Goal: Task Accomplishment & Management: Manage account settings

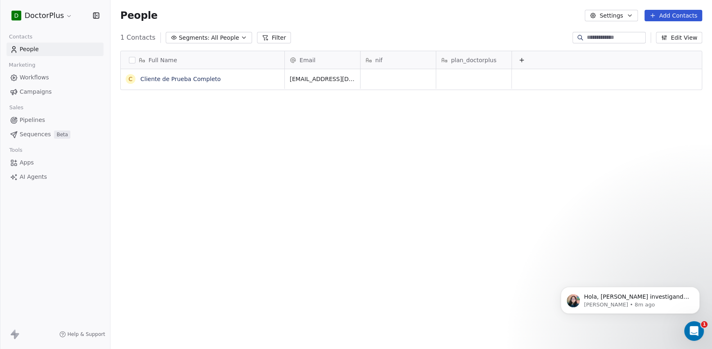
scroll to position [301, 595]
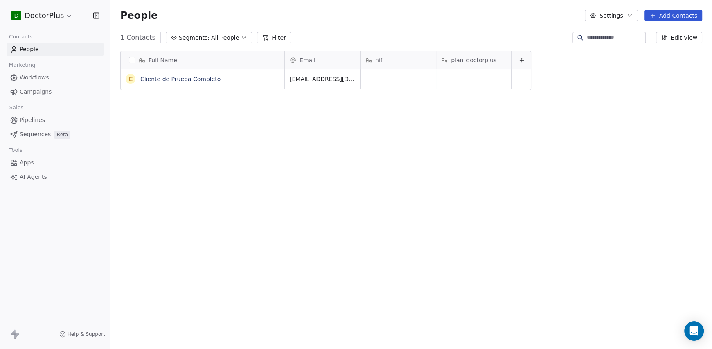
scroll to position [7, 7]
click at [134, 62] on button "button" at bounding box center [132, 60] width 7 height 7
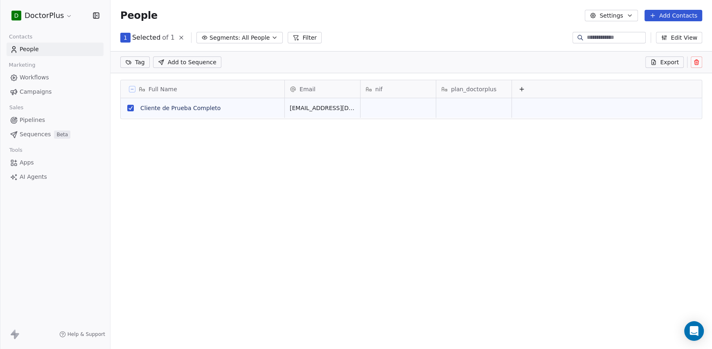
click at [691, 60] on button at bounding box center [696, 61] width 11 height 11
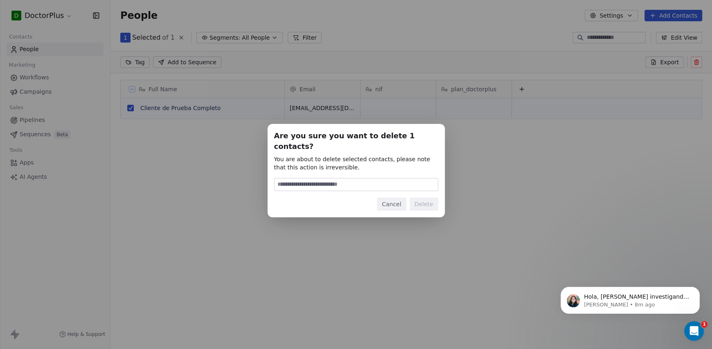
scroll to position [0, 0]
type input "******"
click at [432, 201] on button "Delete" at bounding box center [424, 204] width 29 height 13
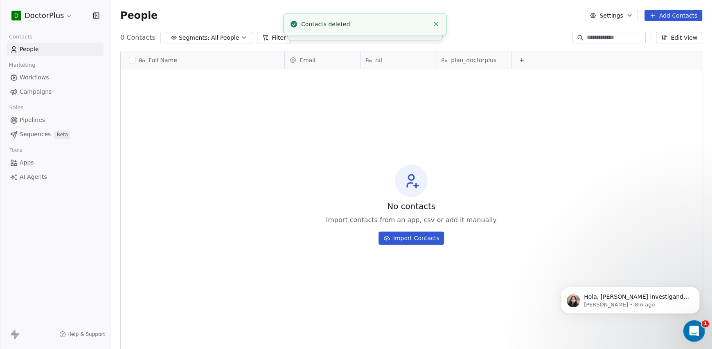
click at [691, 327] on icon "Open Intercom Messenger" at bounding box center [693, 330] width 14 height 14
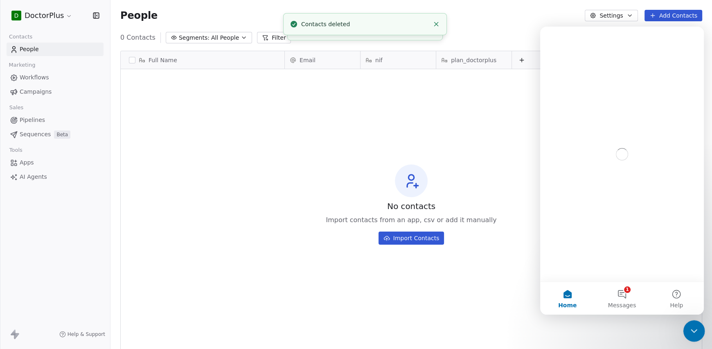
scroll to position [0, 0]
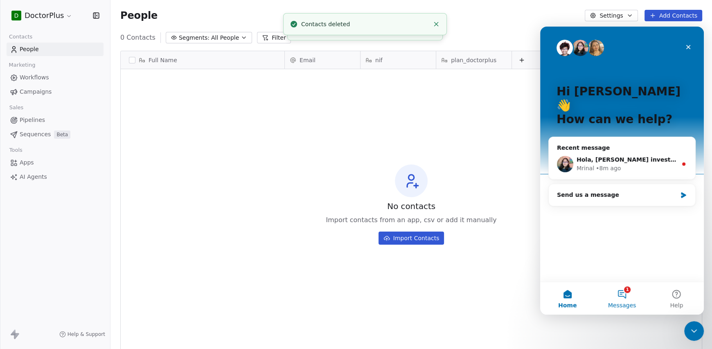
click at [623, 298] on button "1 Messages" at bounding box center [621, 298] width 54 height 33
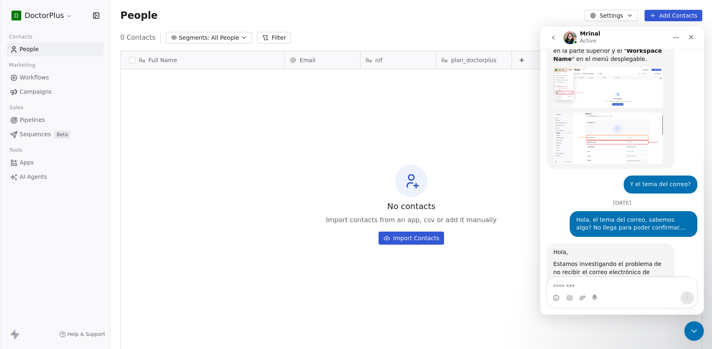
scroll to position [646, 0]
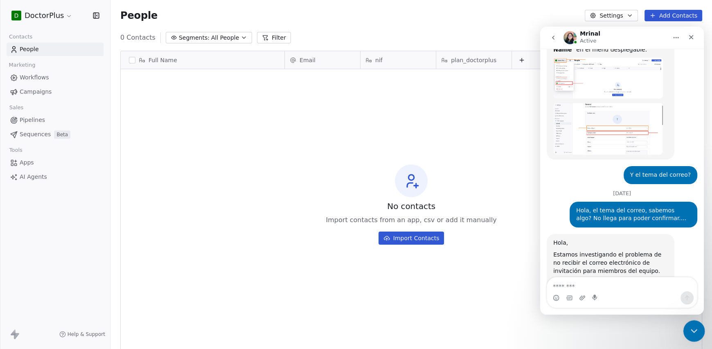
click at [699, 327] on div "Close Intercom Messenger" at bounding box center [693, 330] width 20 height 20
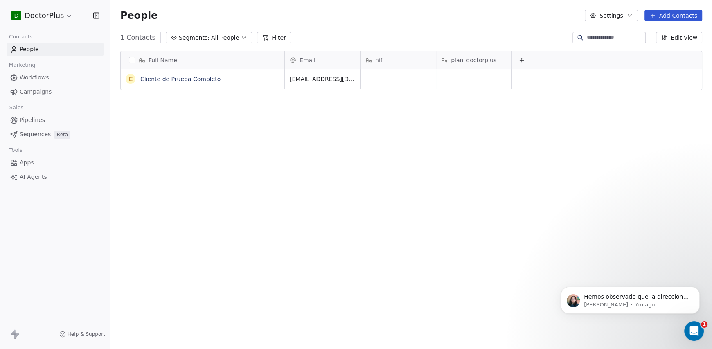
scroll to position [731, 0]
click at [133, 59] on button "button" at bounding box center [132, 60] width 7 height 7
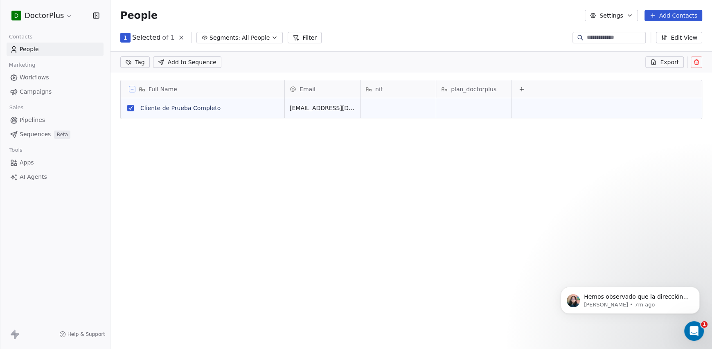
click at [698, 63] on icon at bounding box center [696, 62] width 7 height 7
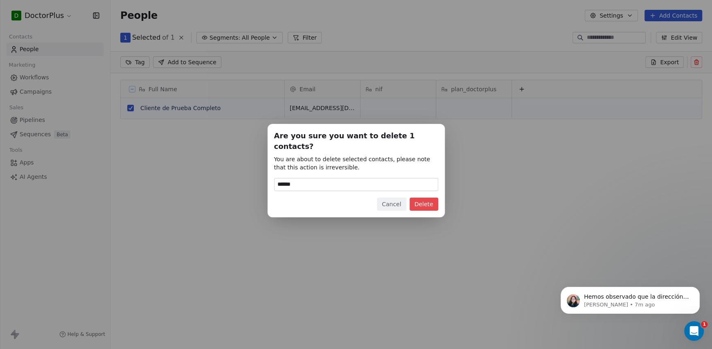
click at [431, 198] on button "Delete" at bounding box center [424, 204] width 29 height 13
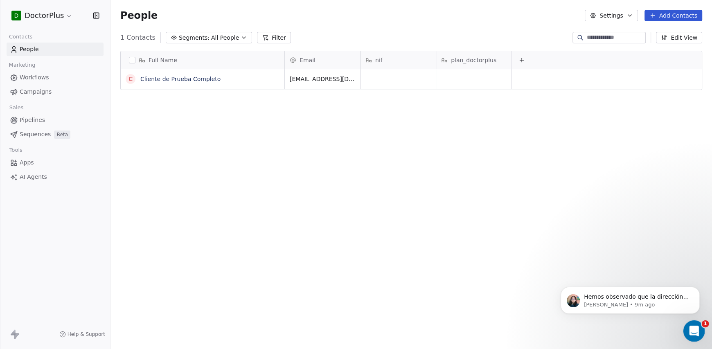
click at [690, 325] on icon "Open Intercom Messenger" at bounding box center [693, 330] width 14 height 14
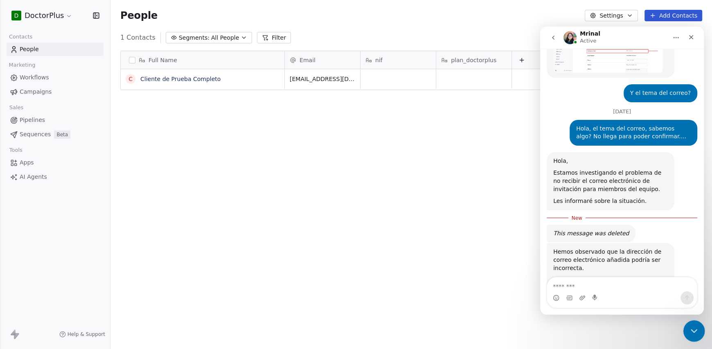
scroll to position [745, 0]
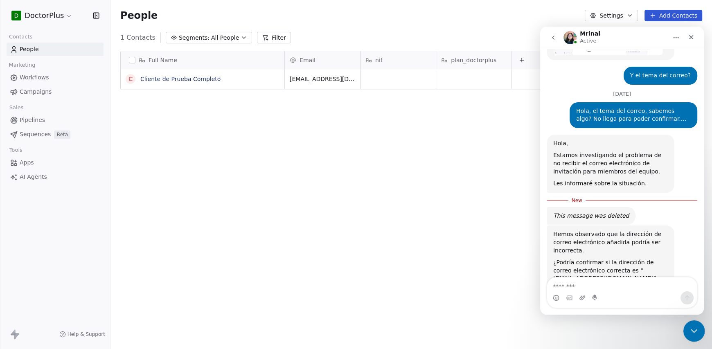
click at [692, 326] on icon "Close Intercom Messenger" at bounding box center [693, 330] width 10 height 10
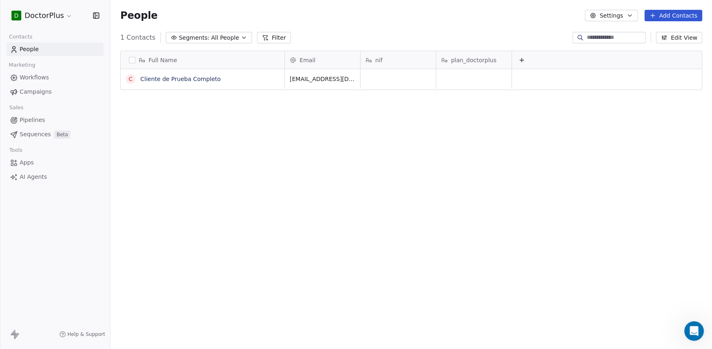
click at [402, 61] on div "nif" at bounding box center [397, 60] width 64 height 8
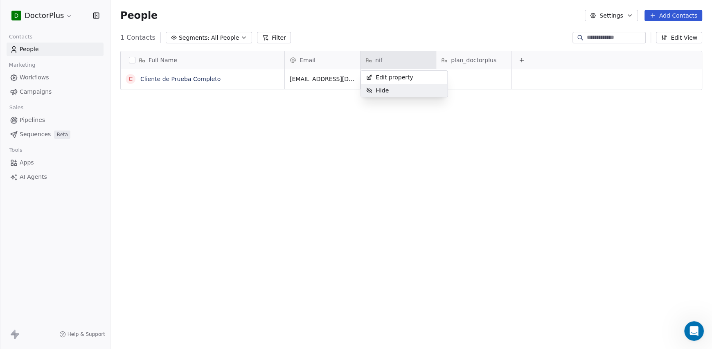
click at [397, 88] on div "Hide" at bounding box center [404, 90] width 86 height 13
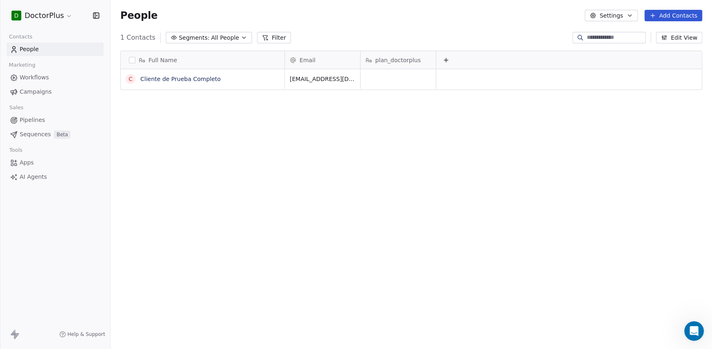
click at [387, 61] on span "plan_doctorplus" at bounding box center [397, 60] width 45 height 8
click at [393, 76] on span "Edit property" at bounding box center [395, 77] width 38 height 8
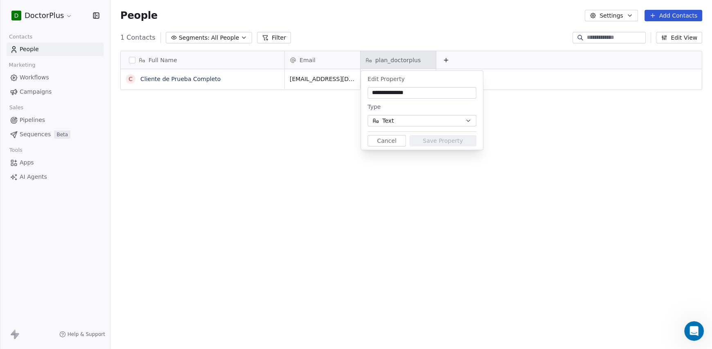
click at [518, 163] on html "**********" at bounding box center [356, 174] width 712 height 349
click at [501, 169] on html "**********" at bounding box center [356, 174] width 712 height 349
click at [381, 142] on button "Cancel" at bounding box center [386, 140] width 38 height 11
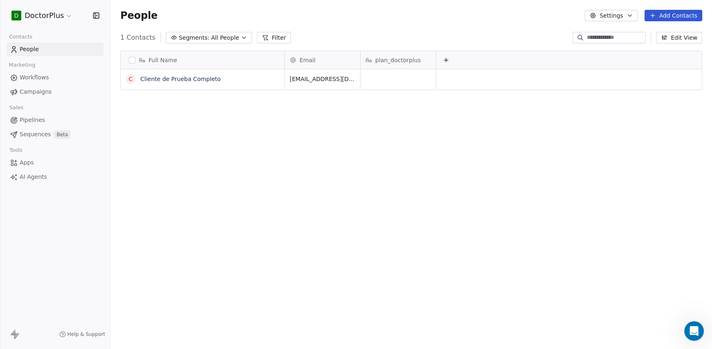
click at [443, 60] on icon at bounding box center [446, 60] width 7 height 7
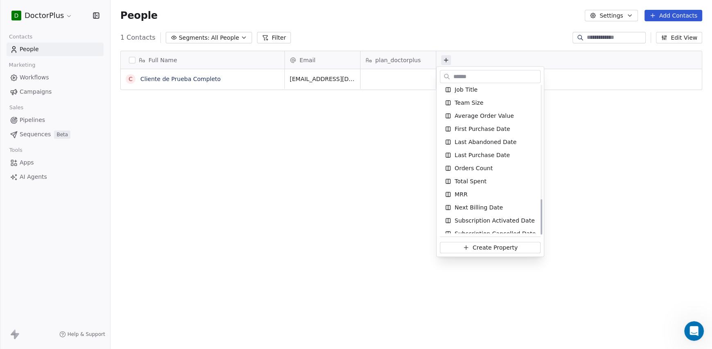
scroll to position [481, 0]
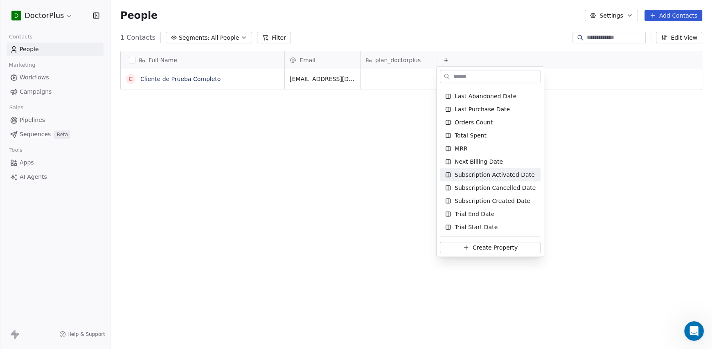
click at [587, 168] on html "D DoctorPlus Contacts People Marketing Workflows Campaigns Sales Pipelines Sequ…" at bounding box center [356, 174] width 712 height 349
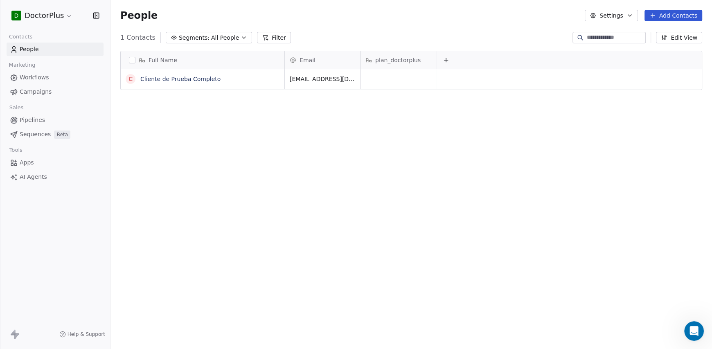
click at [48, 21] on html "D DoctorPlus Contacts People Marketing Workflows Campaigns Sales Pipelines Sequ…" at bounding box center [356, 174] width 712 height 349
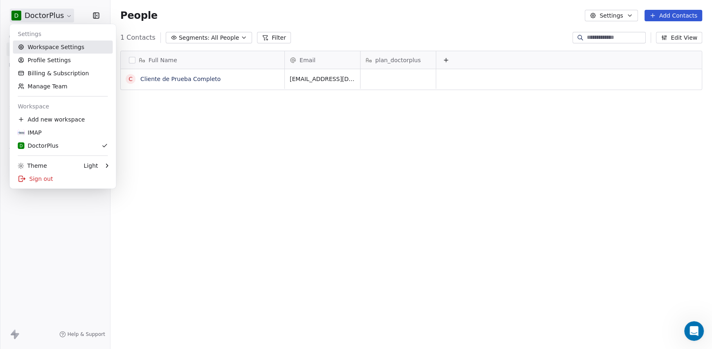
click at [47, 52] on link "Workspace Settings" at bounding box center [63, 47] width 100 height 13
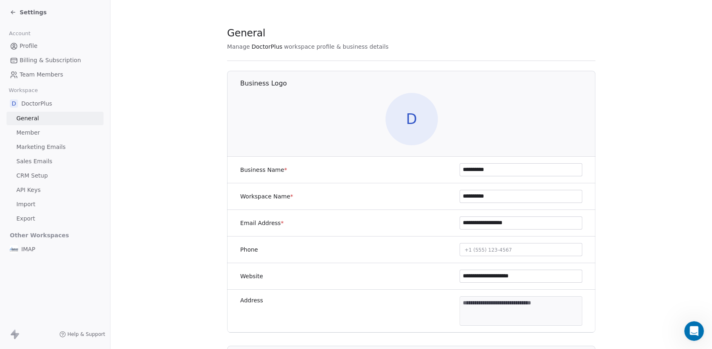
click at [35, 173] on span "CRM Setup" at bounding box center [32, 175] width 32 height 9
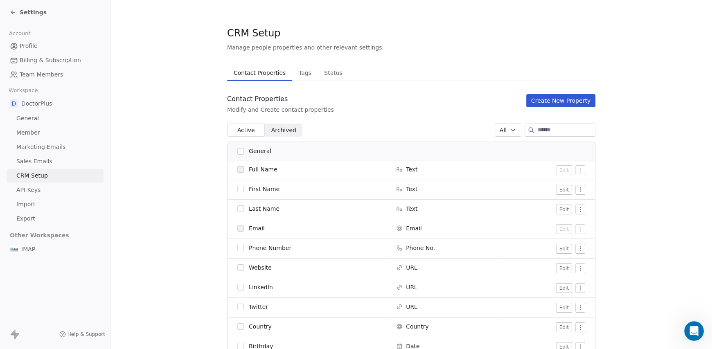
click at [543, 99] on button "Create New Property" at bounding box center [560, 100] width 69 height 13
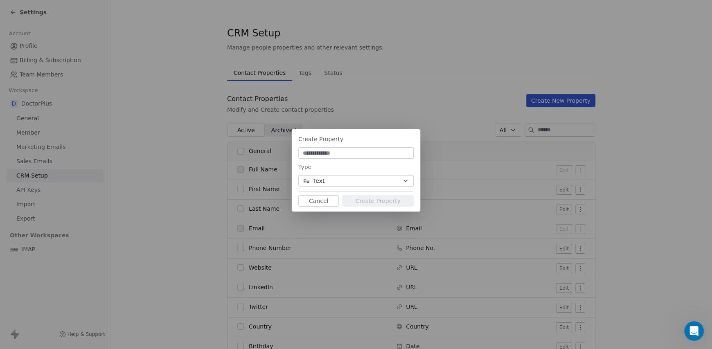
click at [342, 154] on input at bounding box center [356, 153] width 112 height 8
type input "****"
click at [358, 152] on input "****" at bounding box center [356, 153] width 112 height 8
click at [342, 155] on input at bounding box center [356, 153] width 112 height 8
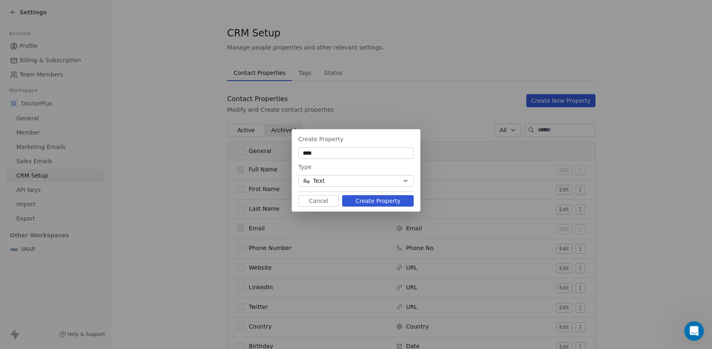
type input "****"
click at [365, 200] on button "Create Property" at bounding box center [378, 200] width 72 height 11
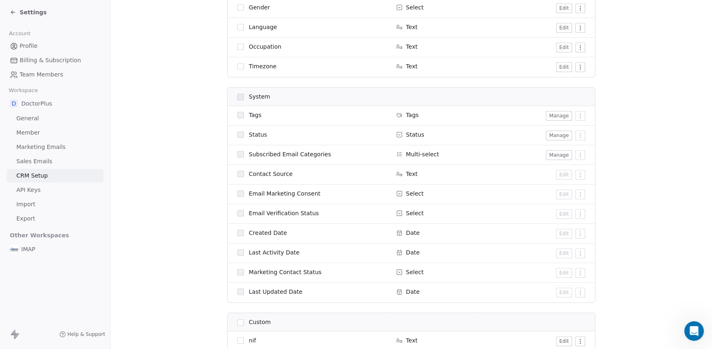
scroll to position [431, 0]
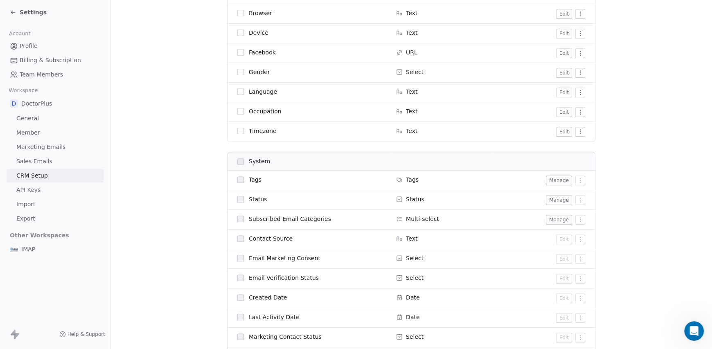
click at [10, 11] on icon at bounding box center [13, 12] width 7 height 7
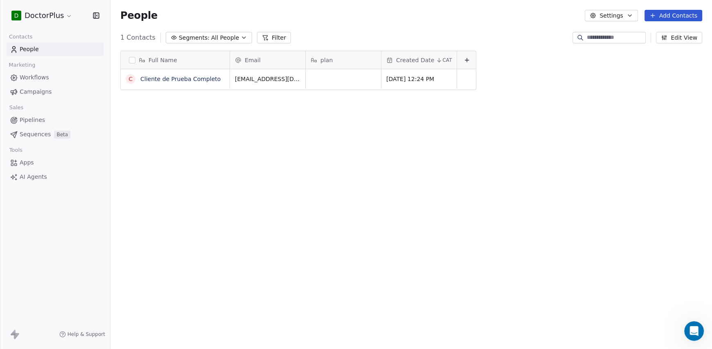
scroll to position [301, 595]
click at [132, 62] on button "button" at bounding box center [132, 60] width 7 height 7
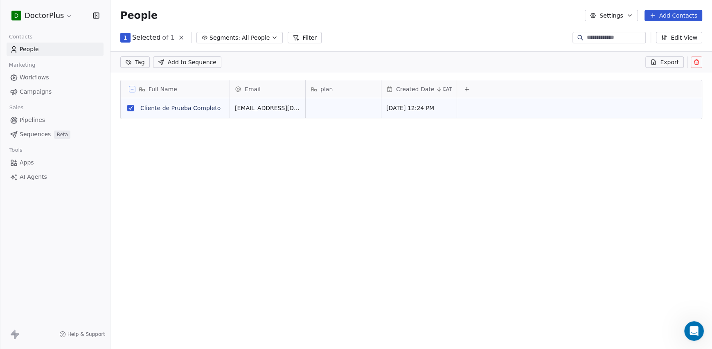
click at [693, 63] on icon at bounding box center [696, 62] width 7 height 7
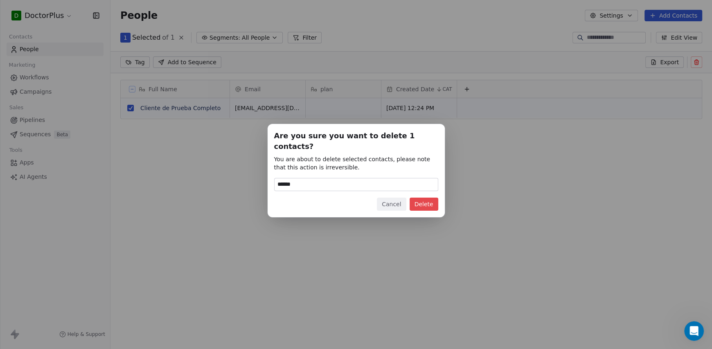
type input "******"
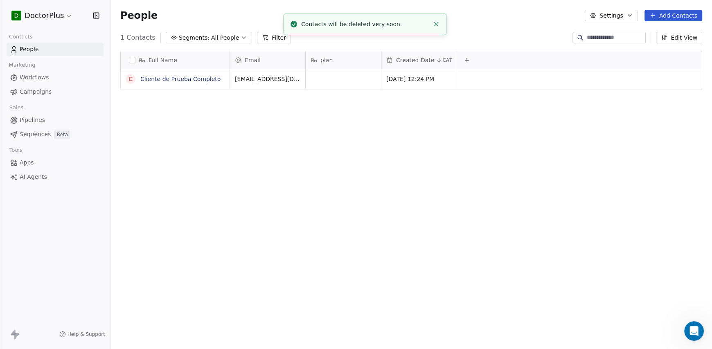
scroll to position [301, 595]
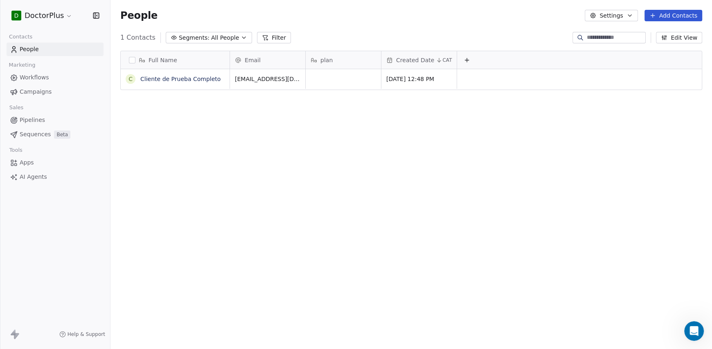
click at [132, 59] on button "button" at bounding box center [132, 60] width 7 height 7
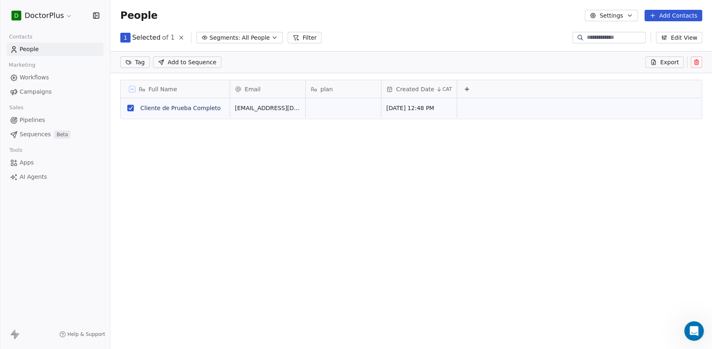
click at [695, 63] on icon at bounding box center [696, 63] width 4 height 4
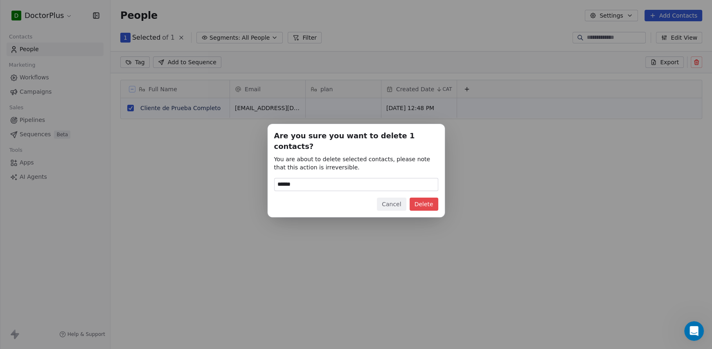
click at [421, 199] on button "Delete" at bounding box center [424, 204] width 29 height 13
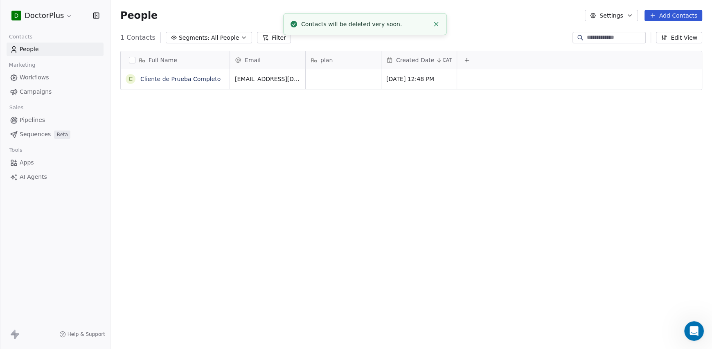
scroll to position [301, 595]
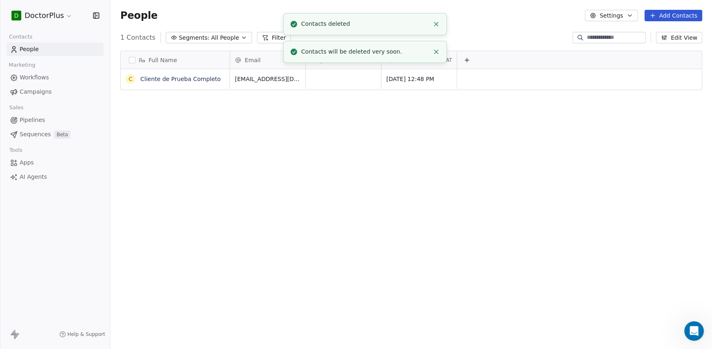
click at [437, 23] on icon "Close toast" at bounding box center [435, 23] width 7 height 7
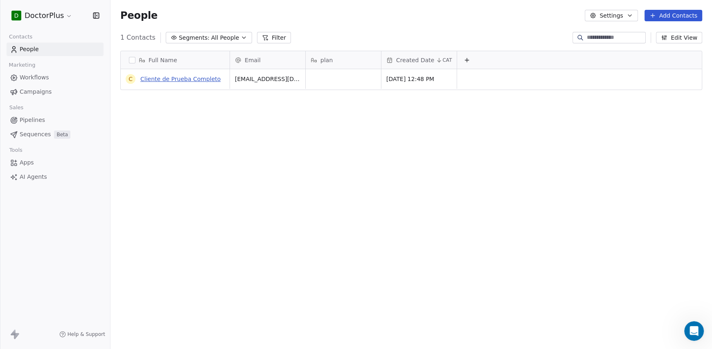
click at [191, 76] on link "Cliente de Prueba Completo" at bounding box center [180, 79] width 80 height 7
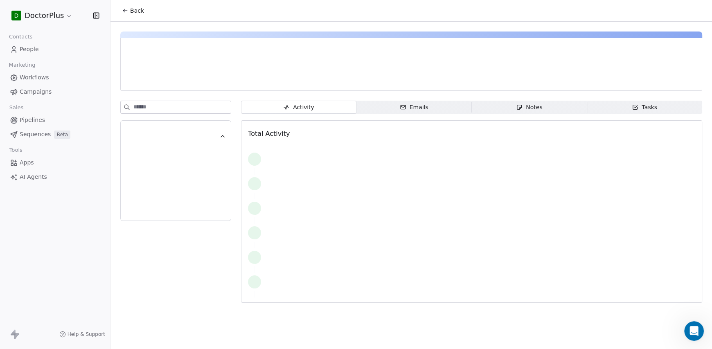
click at [191, 76] on div at bounding box center [213, 79] width 173 height 8
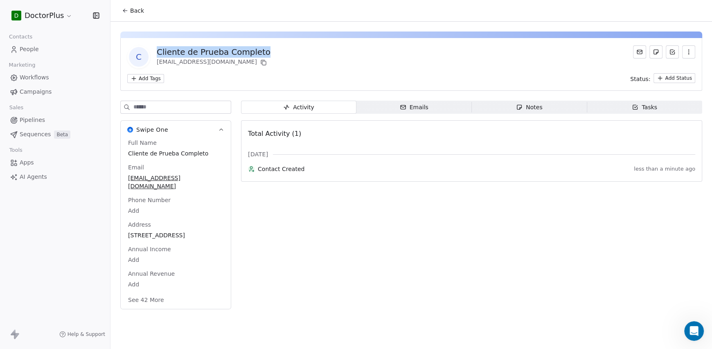
drag, startPoint x: 272, startPoint y: 53, endPoint x: 156, endPoint y: 54, distance: 115.8
click at [157, 54] on div "C Cliente de Prueba Completo marketing@imap.es" at bounding box center [411, 56] width 568 height 23
copy div "Cliente de Prueba Completo"
click at [260, 63] on icon at bounding box center [263, 62] width 7 height 7
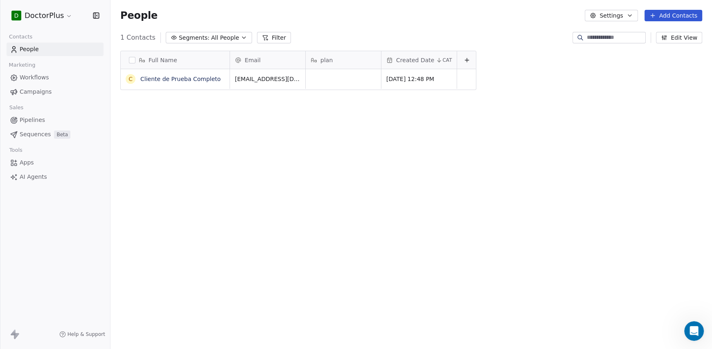
scroll to position [301, 595]
click at [133, 59] on button "button" at bounding box center [132, 60] width 7 height 7
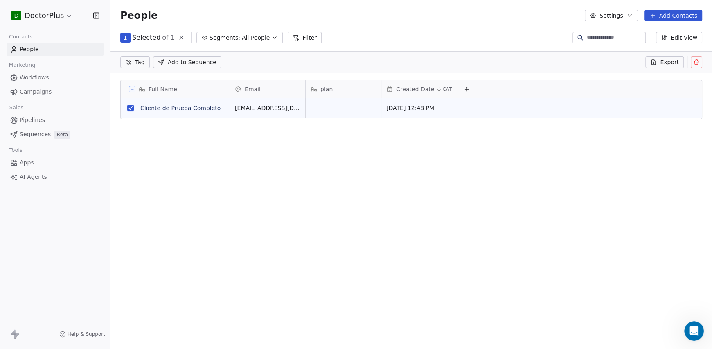
scroll to position [272, 595]
click at [693, 60] on icon at bounding box center [696, 62] width 7 height 7
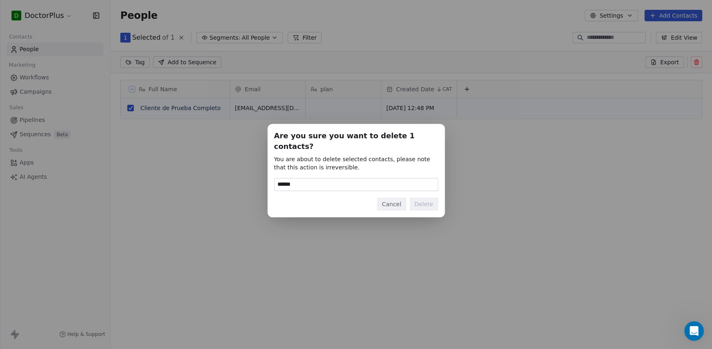
type input "******"
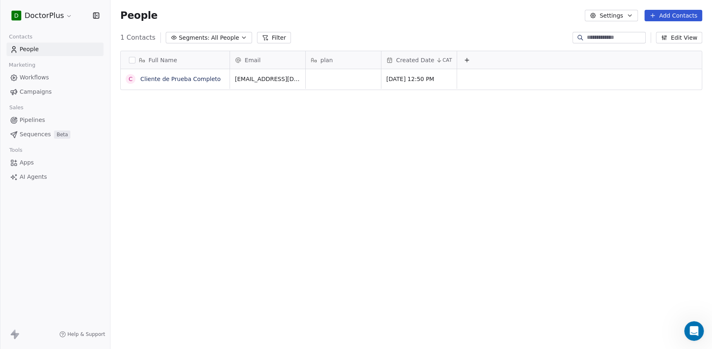
click at [132, 61] on button "button" at bounding box center [132, 60] width 7 height 7
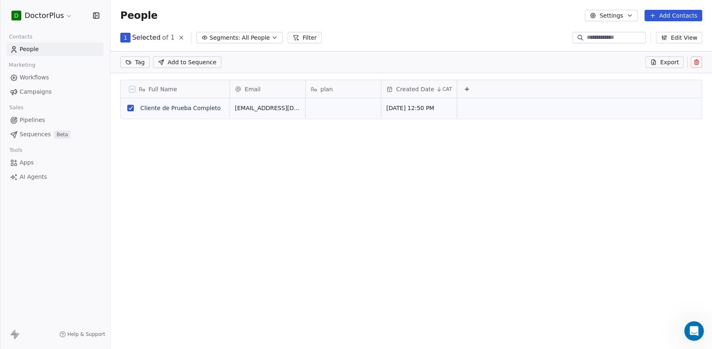
scroll to position [272, 595]
click at [695, 60] on icon at bounding box center [696, 62] width 7 height 7
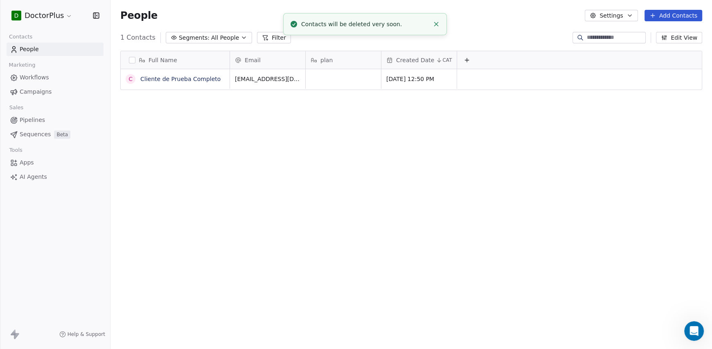
scroll to position [301, 595]
click at [131, 62] on button "button" at bounding box center [132, 60] width 7 height 7
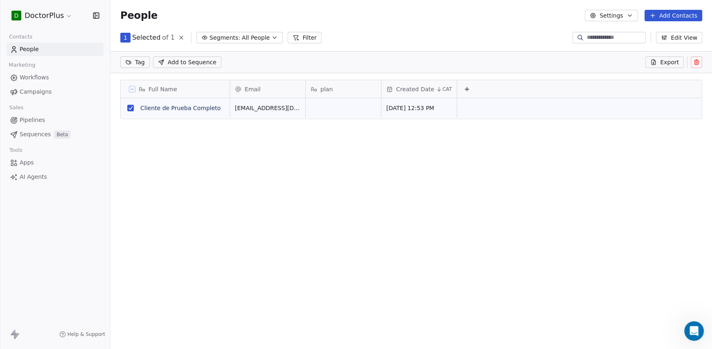
scroll to position [272, 595]
click at [699, 63] on icon at bounding box center [696, 62] width 7 height 7
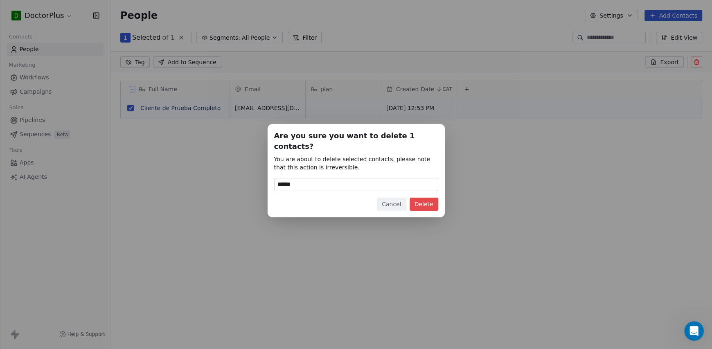
click at [429, 200] on button "Delete" at bounding box center [424, 204] width 29 height 13
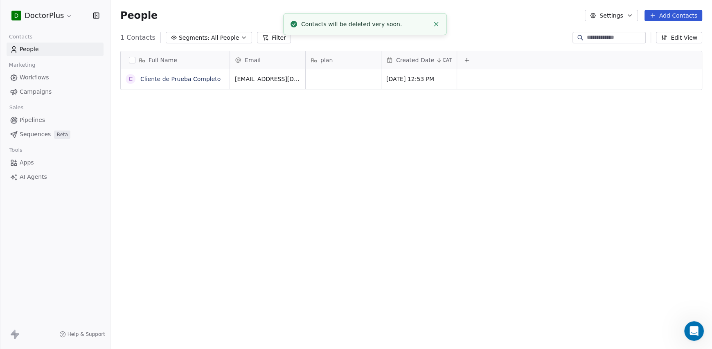
scroll to position [301, 595]
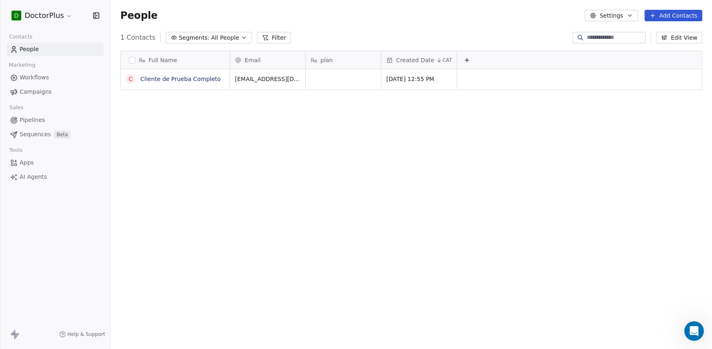
click at [132, 60] on button "button" at bounding box center [132, 60] width 7 height 7
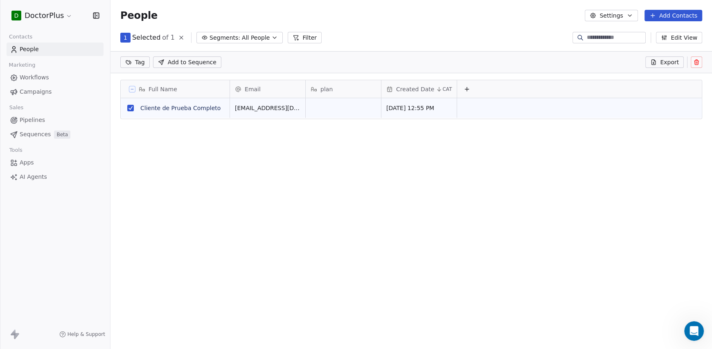
scroll to position [272, 595]
click at [360, 110] on div "grid" at bounding box center [343, 108] width 75 height 20
click at [693, 61] on html "D DoctorPlus Contacts People Marketing Workflows Campaigns Sales Pipelines Sequ…" at bounding box center [356, 174] width 712 height 349
click at [696, 63] on icon at bounding box center [696, 63] width 0 height 2
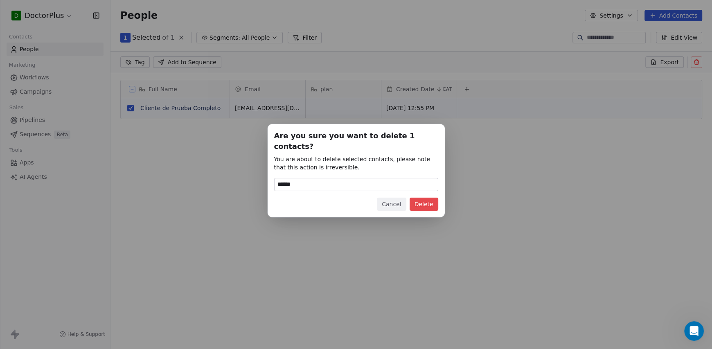
click at [425, 198] on button "Delete" at bounding box center [424, 204] width 29 height 13
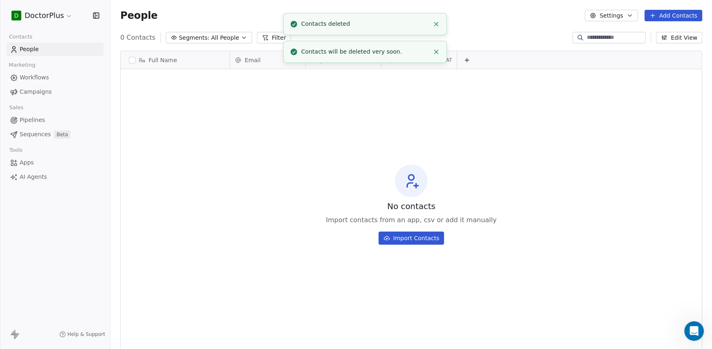
click at [434, 24] on icon "Close toast" at bounding box center [435, 23] width 7 height 7
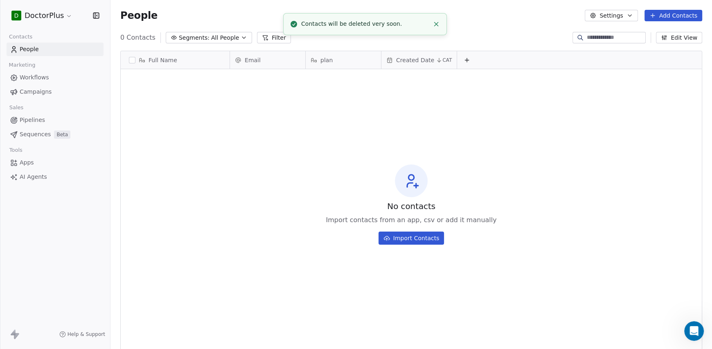
click at [435, 25] on line "Close toast" at bounding box center [436, 24] width 4 height 4
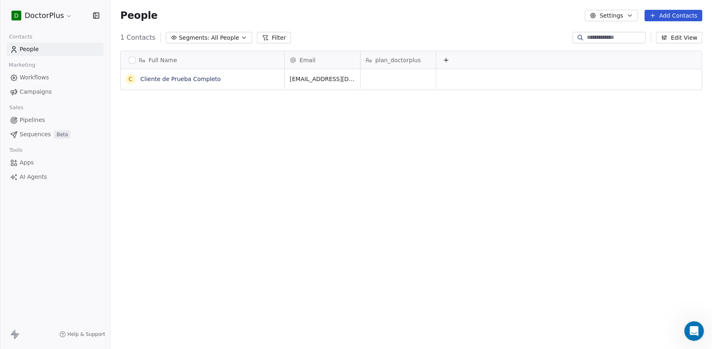
scroll to position [301, 595]
click at [445, 59] on icon at bounding box center [446, 60] width 7 height 7
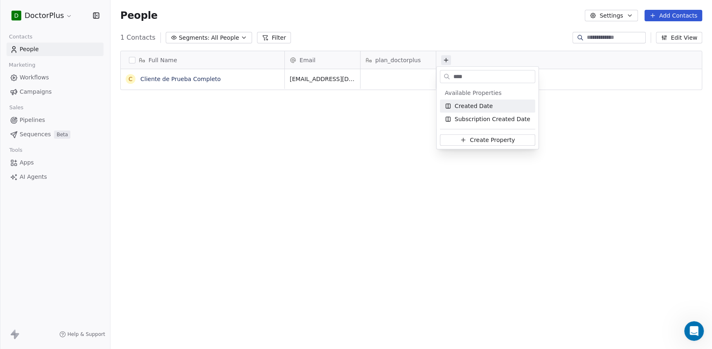
type input "****"
click at [461, 105] on span "Created Date" at bounding box center [474, 106] width 38 height 8
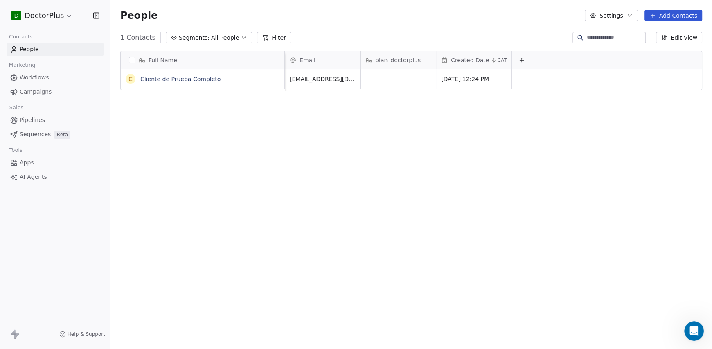
scroll to position [0, 7]
click at [383, 60] on span "plan_doctorplus" at bounding box center [396, 60] width 45 height 8
click at [385, 86] on div "Hide" at bounding box center [370, 90] width 33 height 13
click at [300, 119] on div "Full Name C Cliente de Prueba Completo Email Created Date CAT [EMAIL_ADDRESS][D…" at bounding box center [410, 197] width 601 height 307
drag, startPoint x: 284, startPoint y: 58, endPoint x: 229, endPoint y: 62, distance: 55.0
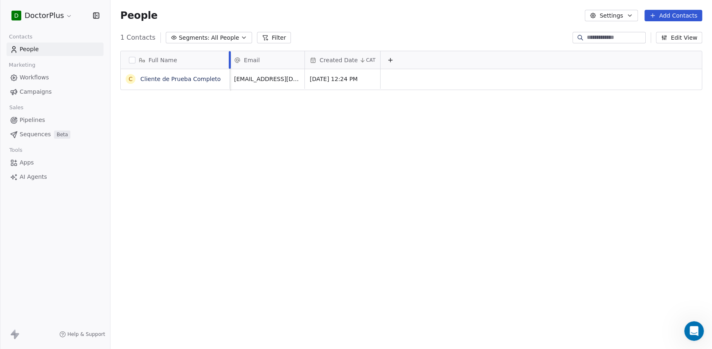
click at [229, 62] on div at bounding box center [230, 60] width 2 height 18
click at [248, 59] on span "Email" at bounding box center [252, 60] width 16 height 8
click at [261, 61] on html "D DoctorPlus Contacts People Marketing Workflows Campaigns Sales Pipelines Sequ…" at bounding box center [356, 174] width 712 height 349
click at [387, 57] on icon at bounding box center [390, 60] width 7 height 7
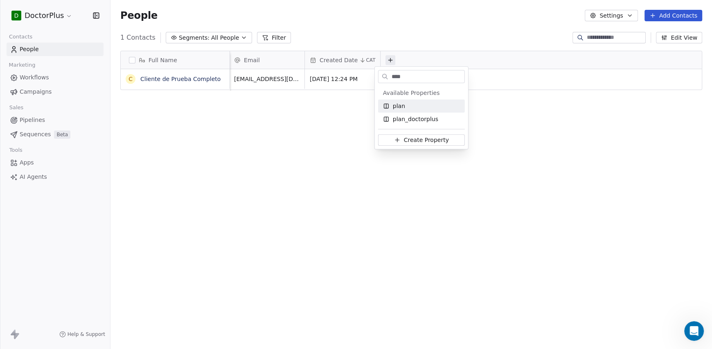
type input "****"
click at [410, 106] on div "plan" at bounding box center [421, 106] width 77 height 8
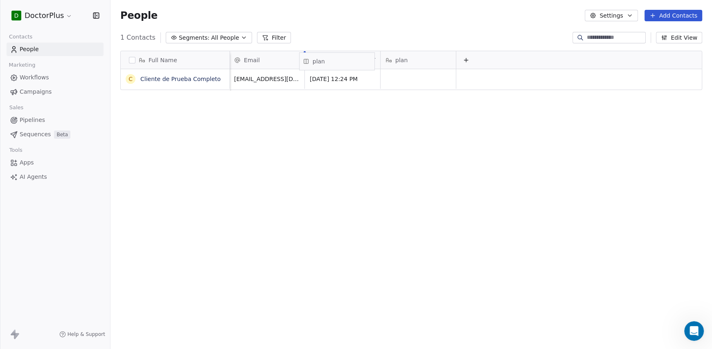
drag, startPoint x: 405, startPoint y: 60, endPoint x: 330, endPoint y: 61, distance: 75.3
click at [330, 61] on div "Full Name C Cliente de Prueba Completo Email Created Date CAT plan [EMAIL_ADDRE…" at bounding box center [411, 70] width 581 height 39
drag, startPoint x: 270, startPoint y: 61, endPoint x: 209, endPoint y: 61, distance: 61.0
click at [210, 60] on div "Full Name C Cliente de Prueba Completo Email plan Created Date CAT [EMAIL_ADDRE…" at bounding box center [411, 70] width 581 height 39
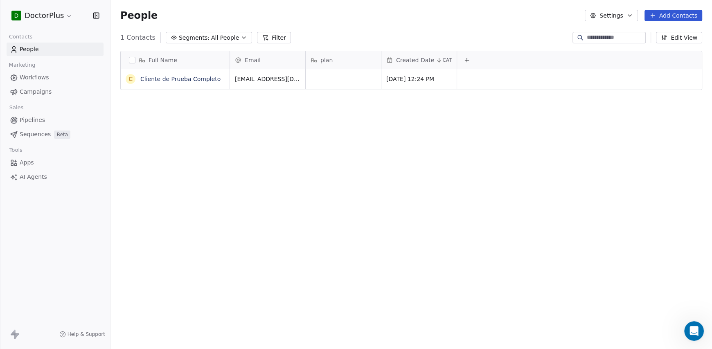
click at [307, 106] on div "Full Name C Cliente de Prueba Completo Email plan Created Date CAT [EMAIL_ADDRE…" at bounding box center [410, 197] width 601 height 307
click at [341, 61] on div "plan" at bounding box center [343, 60] width 64 height 8
click at [343, 75] on span "Edit property" at bounding box center [340, 77] width 38 height 8
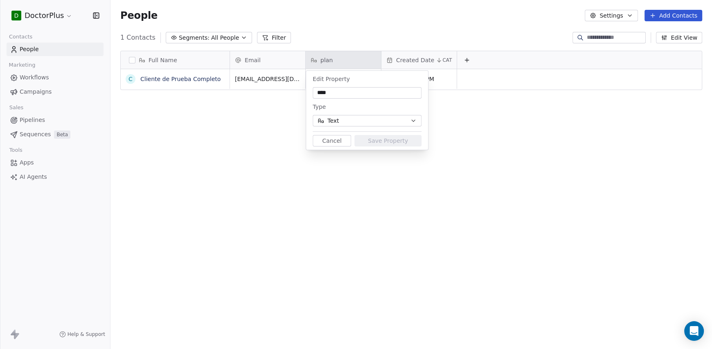
click at [350, 92] on input "****" at bounding box center [367, 93] width 106 height 8
click at [371, 122] on button "Text" at bounding box center [367, 120] width 109 height 11
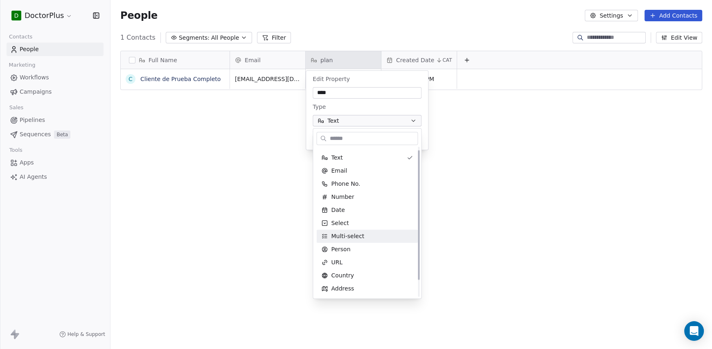
scroll to position [0, 0]
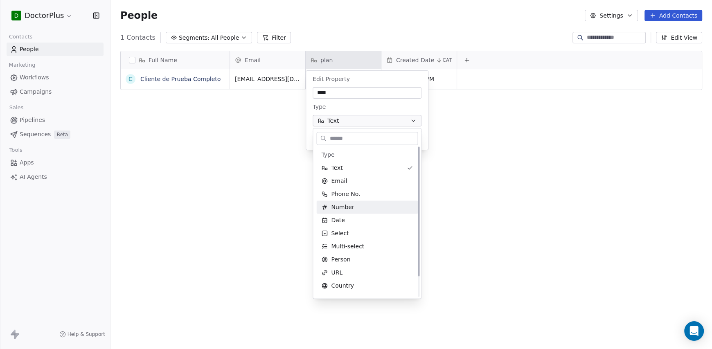
click at [491, 211] on html "D DoctorPlus Contacts People Marketing Workflows Campaigns Sales Pipelines Sequ…" at bounding box center [356, 174] width 712 height 349
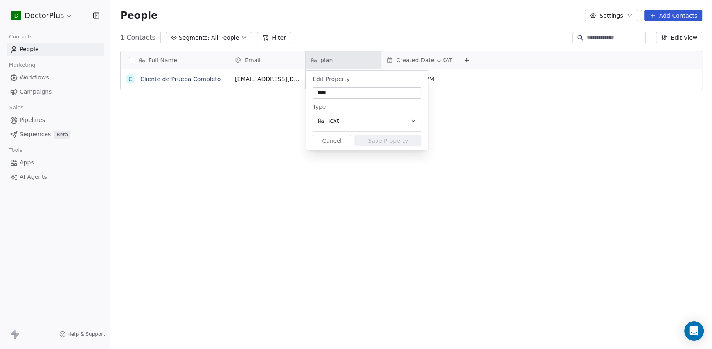
click at [130, 62] on html "D DoctorPlus Contacts People Marketing Workflows Campaigns Sales Pipelines Sequ…" at bounding box center [356, 174] width 712 height 349
click at [130, 61] on html "D DoctorPlus Contacts People Marketing Workflows Campaigns Sales Pipelines Sequ…" at bounding box center [356, 174] width 712 height 349
click at [131, 60] on html "D DoctorPlus Contacts People Marketing Workflows Campaigns Sales Pipelines Sequ…" at bounding box center [356, 174] width 712 height 349
click at [189, 126] on html "D DoctorPlus Contacts People Marketing Workflows Campaigns Sales Pipelines Sequ…" at bounding box center [356, 174] width 712 height 349
click at [334, 142] on button "Cancel" at bounding box center [332, 140] width 38 height 11
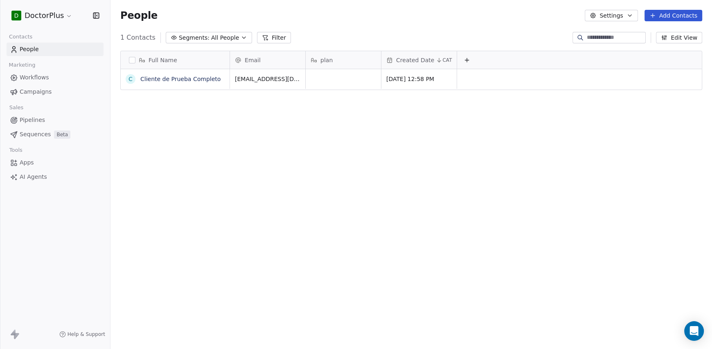
click at [131, 59] on button "button" at bounding box center [132, 60] width 7 height 7
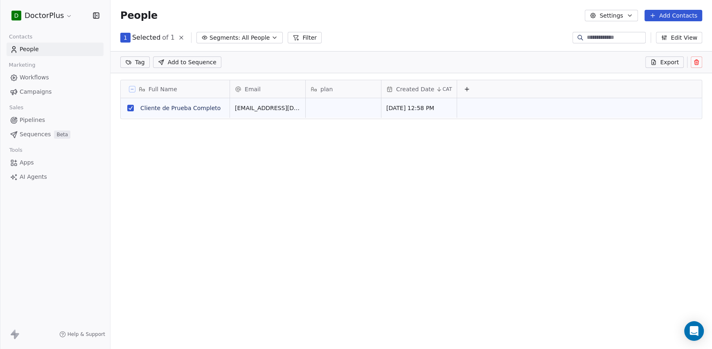
scroll to position [272, 595]
click at [697, 63] on icon at bounding box center [696, 62] width 7 height 7
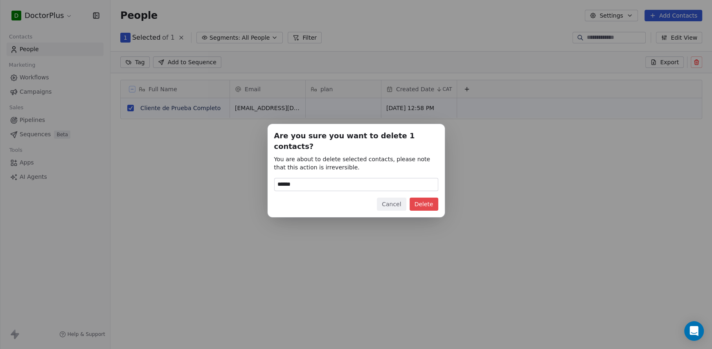
type input "******"
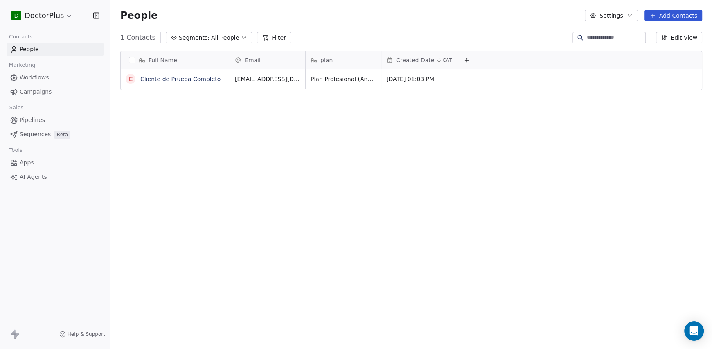
click at [131, 61] on button "button" at bounding box center [132, 60] width 7 height 7
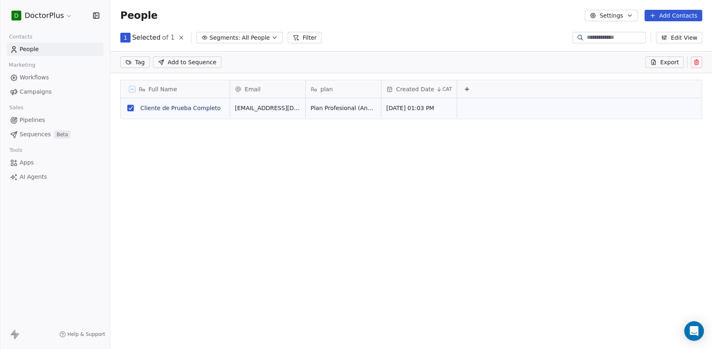
click at [693, 63] on icon at bounding box center [696, 62] width 7 height 7
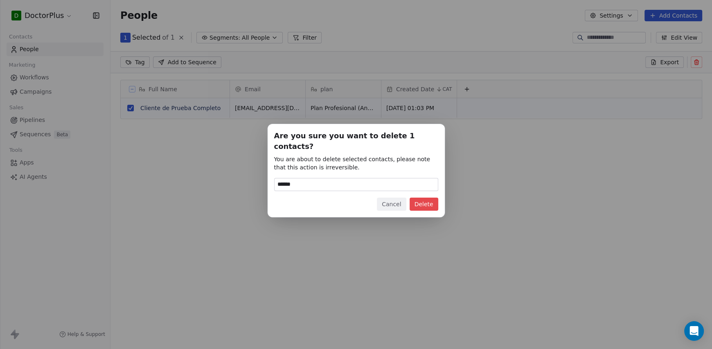
click at [418, 203] on button "Delete" at bounding box center [424, 204] width 29 height 13
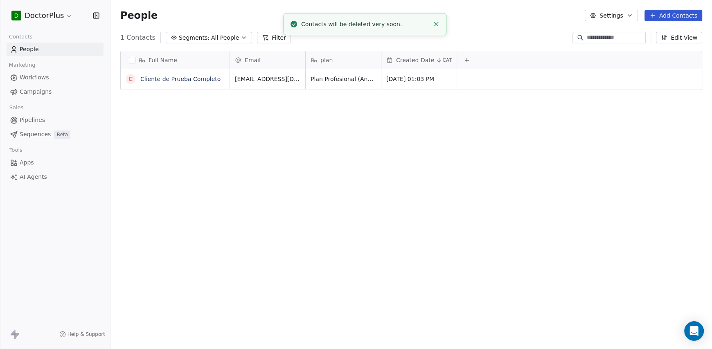
scroll to position [301, 595]
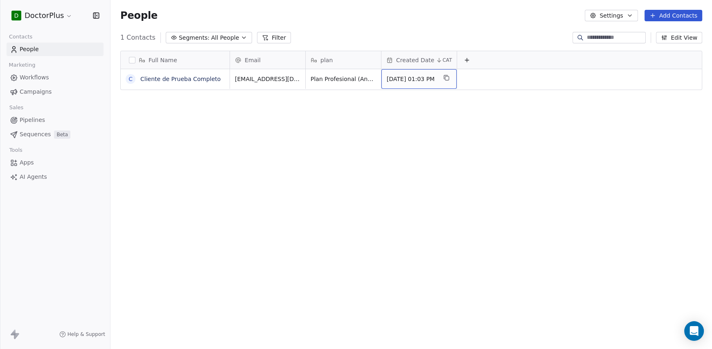
drag, startPoint x: 444, startPoint y: 81, endPoint x: 405, endPoint y: 82, distance: 38.9
click at [401, 101] on div "Full Name C Cliente de Prueba Completo Email plan Created Date CAT marketing@im…" at bounding box center [410, 197] width 601 height 307
drag, startPoint x: 310, startPoint y: 80, endPoint x: 349, endPoint y: 79, distance: 38.5
click at [343, 97] on div "Full Name C Cliente de Prueba Completo Email plan Created Date CAT marketing@im…" at bounding box center [410, 197] width 601 height 307
click at [326, 81] on span "Plan Profesional (Anual)" at bounding box center [345, 79] width 68 height 8
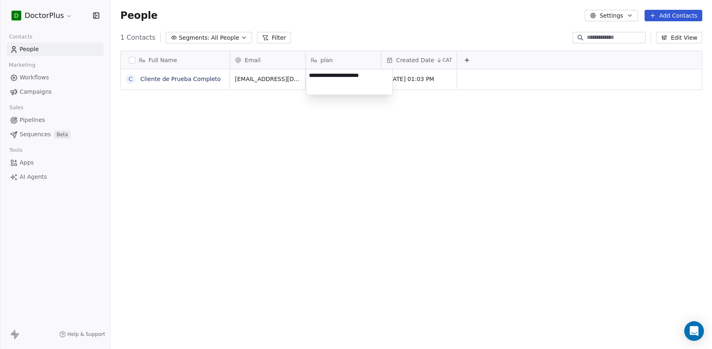
click at [326, 81] on textarea "**********" at bounding box center [349, 81] width 86 height 25
click at [277, 125] on html "D DoctorPlus Contacts People Marketing Workflows Campaigns Sales Pipelines Sequ…" at bounding box center [356, 174] width 712 height 349
